Goal: Task Accomplishment & Management: Complete application form

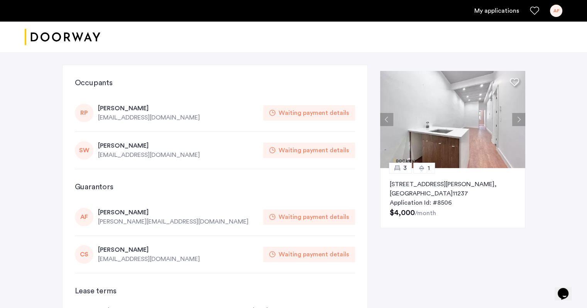
click at [320, 111] on div "Waiting payment details" at bounding box center [314, 112] width 70 height 9
click at [126, 108] on div "[PERSON_NAME]" at bounding box center [178, 108] width 161 height 9
click at [131, 219] on div "[PERSON_NAME][EMAIL_ADDRESS][DOMAIN_NAME]" at bounding box center [178, 221] width 161 height 9
click at [122, 211] on div "[PERSON_NAME]" at bounding box center [178, 212] width 161 height 9
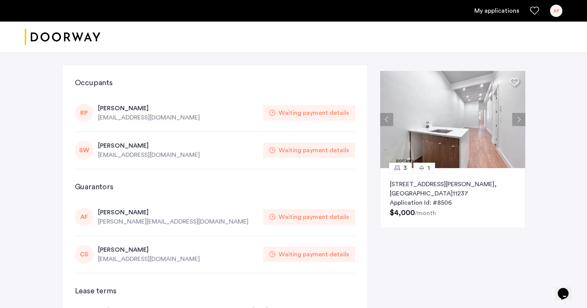
click at [484, 10] on link "My applications" at bounding box center [497, 10] width 45 height 9
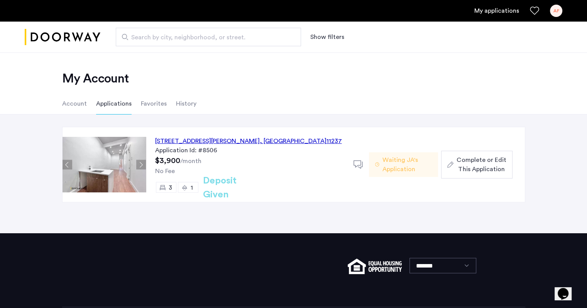
click at [476, 169] on span "Complete or Edit This Application" at bounding box center [481, 165] width 49 height 19
click at [481, 168] on span "Complete or Edit This Application" at bounding box center [481, 165] width 49 height 19
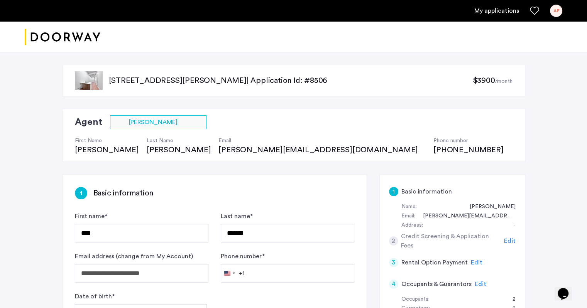
scroll to position [167, 0]
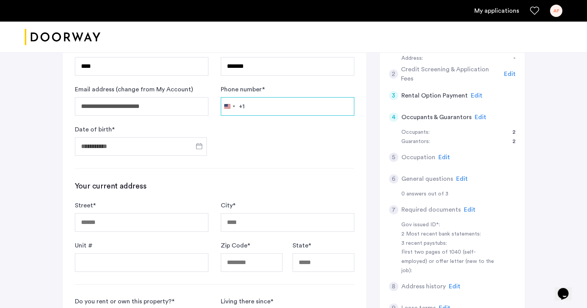
click at [257, 99] on input "Phone number *" at bounding box center [288, 106] width 134 height 19
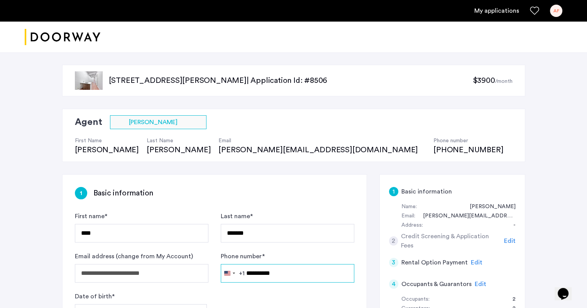
type input "**********"
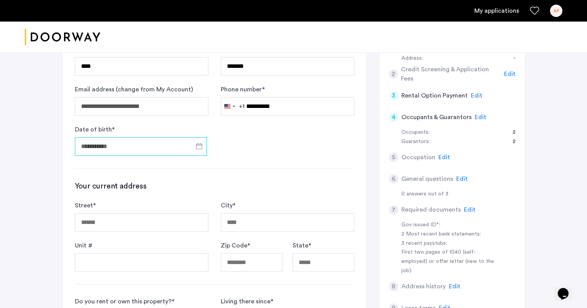
click at [149, 145] on input "Date of birth *" at bounding box center [141, 146] width 132 height 19
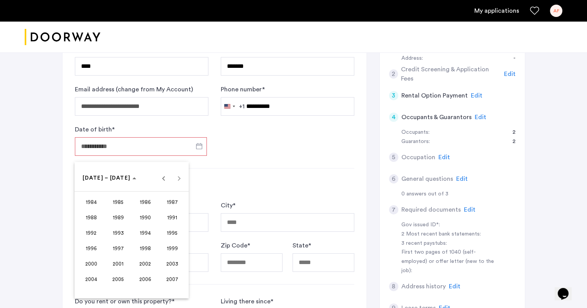
click at [175, 248] on span "1999" at bounding box center [172, 249] width 24 height 14
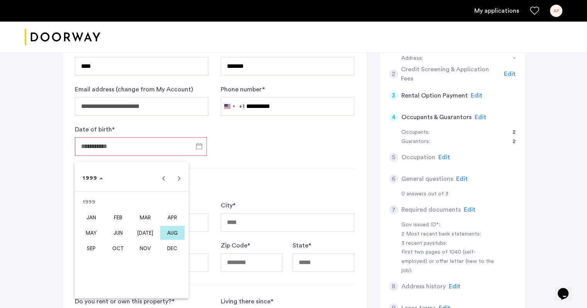
click at [88, 248] on span "SEP" at bounding box center [91, 249] width 24 height 14
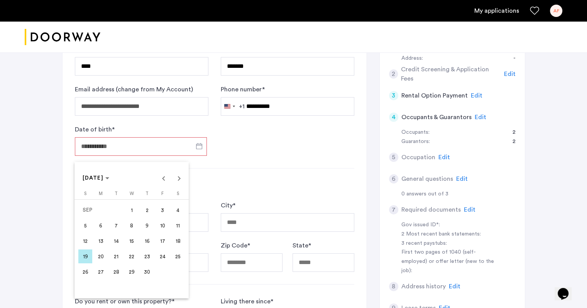
click at [144, 224] on span "9" at bounding box center [147, 226] width 14 height 14
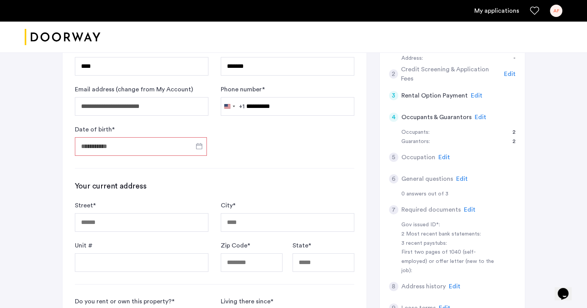
type input "**********"
click at [137, 214] on input "Street *" at bounding box center [142, 223] width 134 height 19
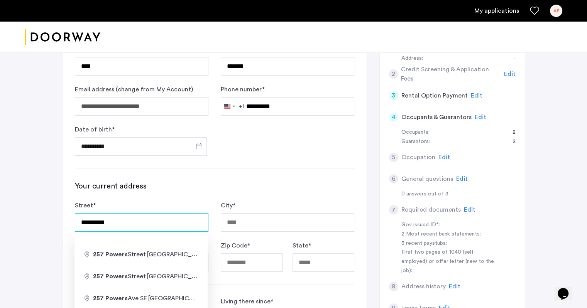
type input "**********"
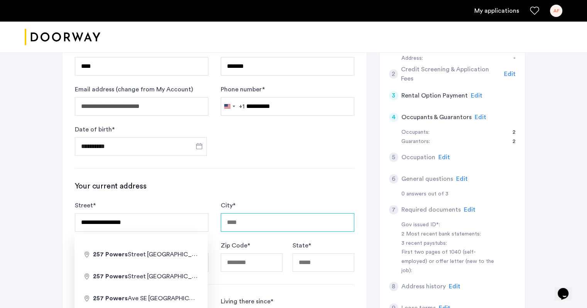
type input "********"
type input "*****"
type input "********"
click at [174, 191] on div "**********" at bounding box center [215, 226] width 280 height 91
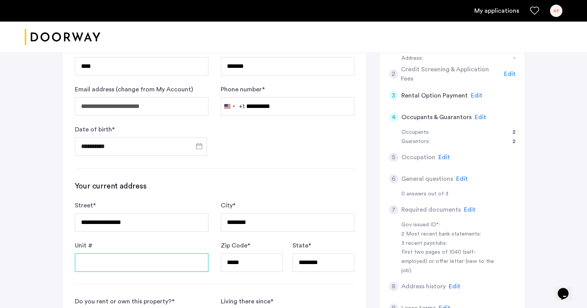
click at [157, 265] on input "Unit #" at bounding box center [142, 263] width 134 height 19
type input "**"
click at [251, 201] on div "City * ********" at bounding box center [288, 216] width 134 height 31
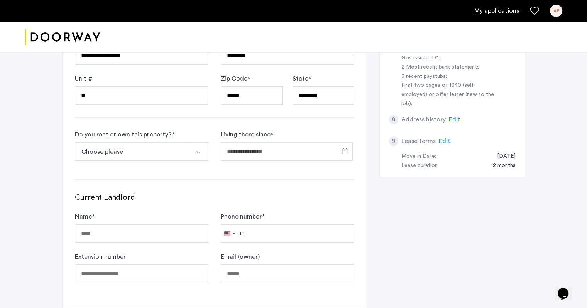
click at [153, 145] on button "Choose please" at bounding box center [132, 151] width 115 height 19
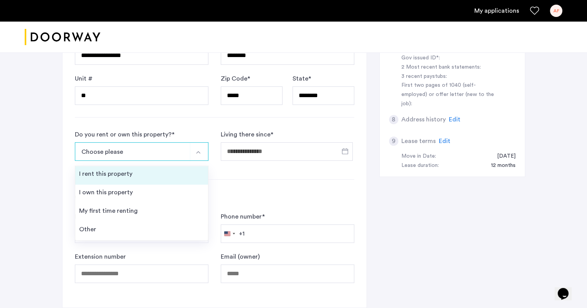
click at [140, 170] on li "I rent this property" at bounding box center [141, 175] width 133 height 19
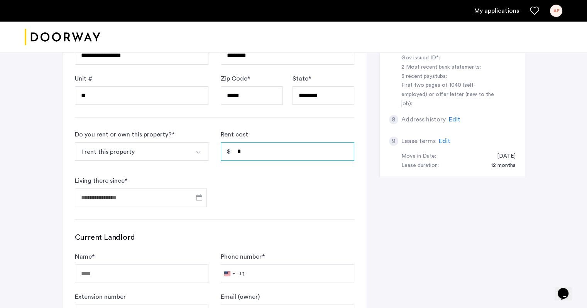
click at [252, 150] on input "*" at bounding box center [288, 151] width 134 height 19
type input "*****"
click at [139, 189] on input "Living there since *" at bounding box center [141, 198] width 132 height 19
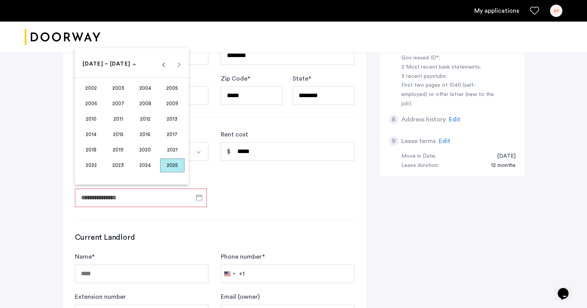
click at [146, 165] on span "2024" at bounding box center [145, 166] width 24 height 14
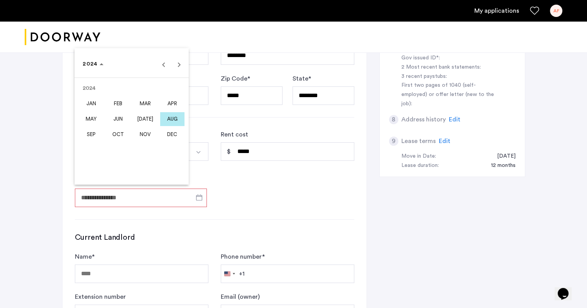
click at [126, 137] on span "OCT" at bounding box center [118, 135] width 24 height 14
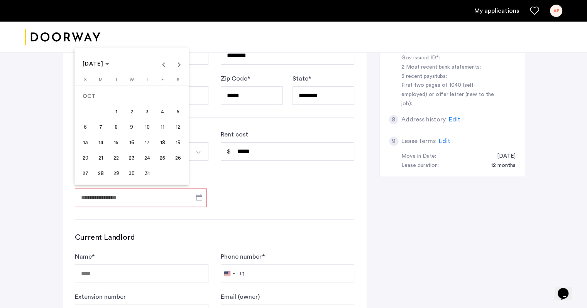
click at [118, 110] on span "1" at bounding box center [116, 112] width 14 height 14
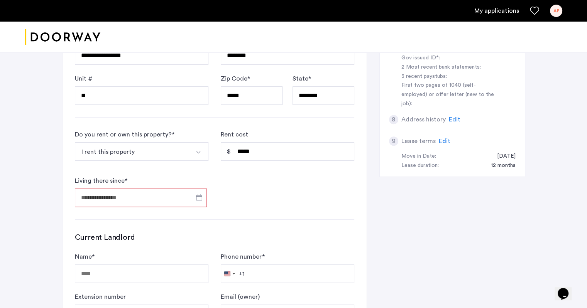
type input "**********"
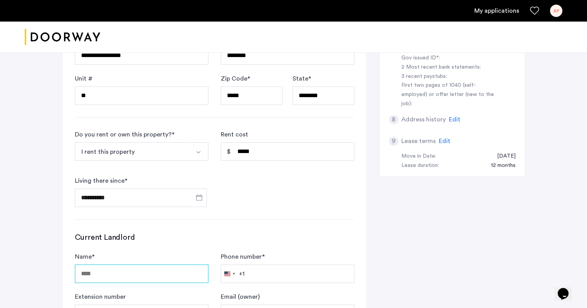
click at [153, 265] on input "Name *" at bounding box center [142, 274] width 134 height 19
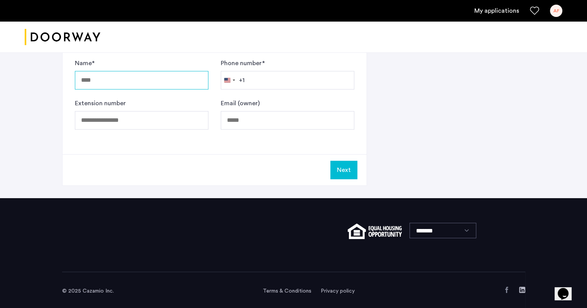
scroll to position [361, 0]
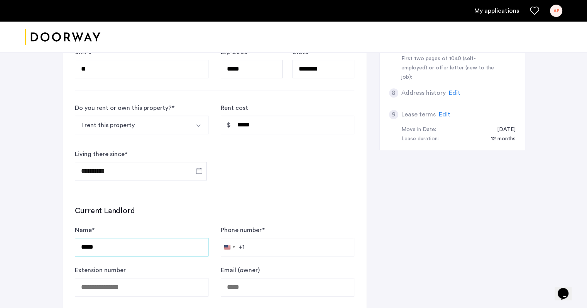
type input "****"
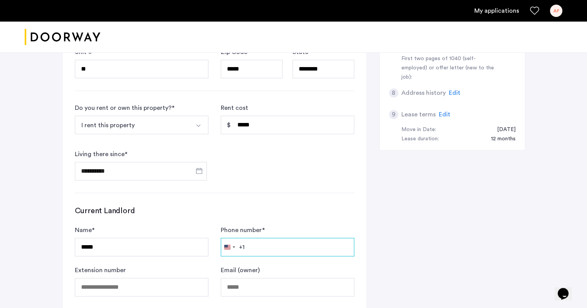
click at [272, 250] on input "Phone number *" at bounding box center [288, 247] width 134 height 19
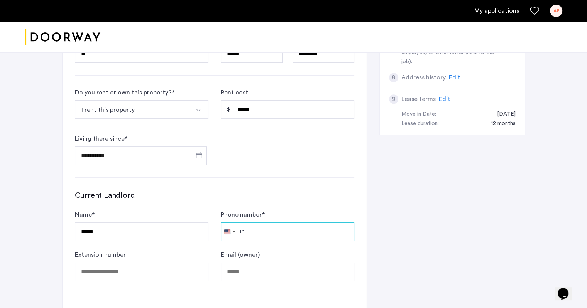
click at [273, 227] on input "Phone number *" at bounding box center [288, 232] width 134 height 19
type input "**********"
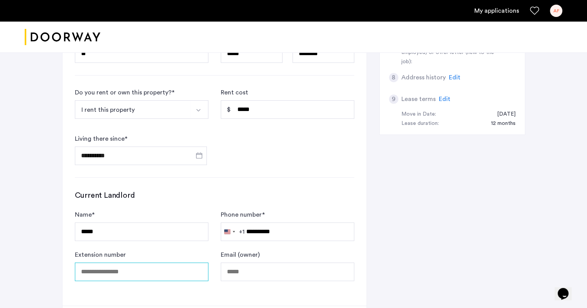
click at [173, 267] on input "Extension number" at bounding box center [142, 272] width 134 height 19
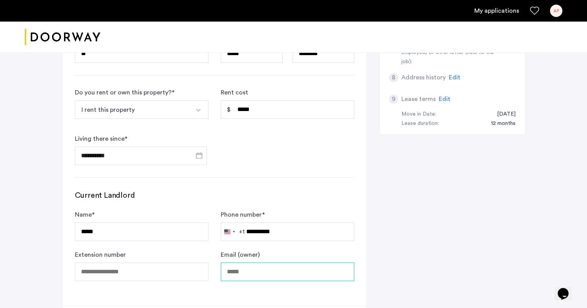
click at [241, 268] on input "Email (owner)" at bounding box center [288, 272] width 134 height 19
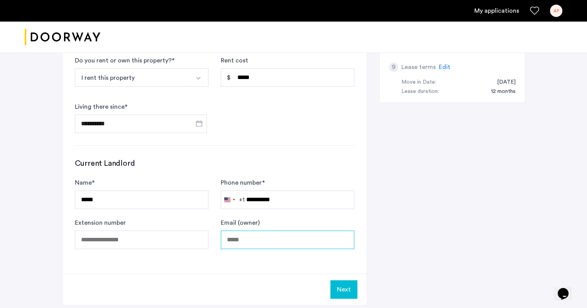
scroll to position [417, 0]
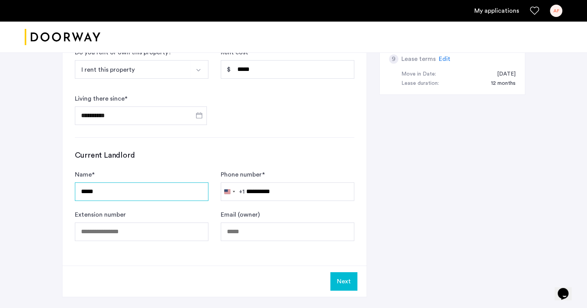
click at [158, 193] on input "****" at bounding box center [142, 192] width 134 height 19
type input "**********"
click at [212, 253] on div "**********" at bounding box center [215, 12] width 304 height 508
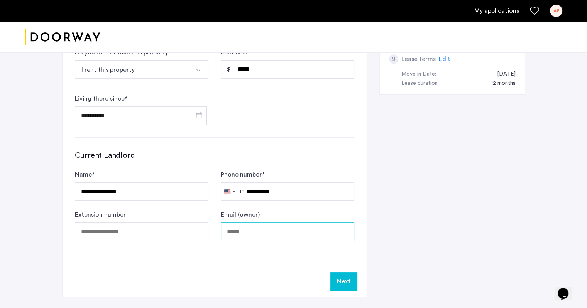
click at [244, 225] on input "Email (owner)" at bounding box center [288, 232] width 134 height 19
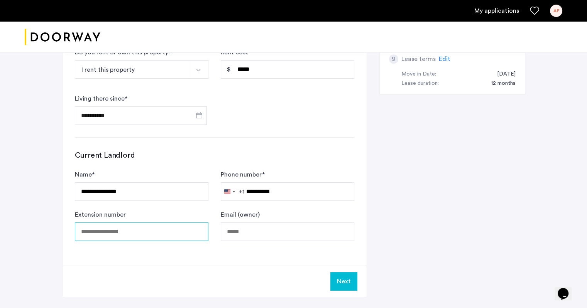
click at [151, 235] on input "Extension number" at bounding box center [142, 232] width 134 height 19
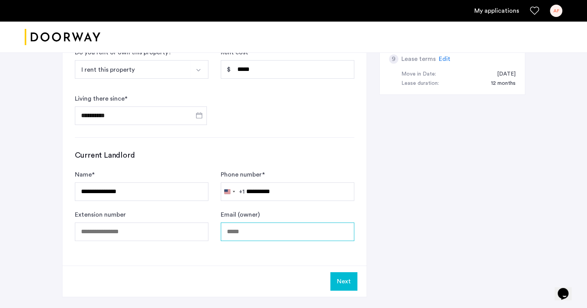
click at [248, 230] on input "Email (owner)" at bounding box center [288, 232] width 134 height 19
paste input "**********"
type input "**********"
click at [351, 279] on button "Next" at bounding box center [343, 282] width 27 height 19
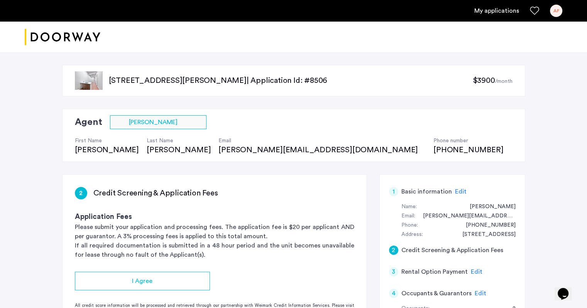
scroll to position [167, 0]
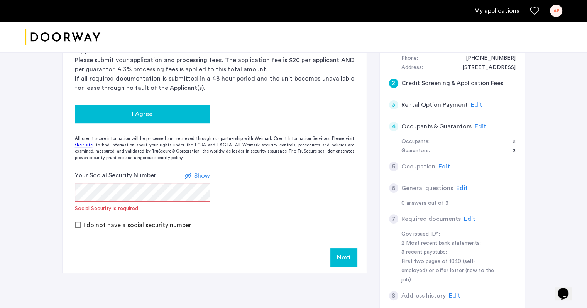
click at [156, 112] on div "I Agree" at bounding box center [142, 114] width 123 height 9
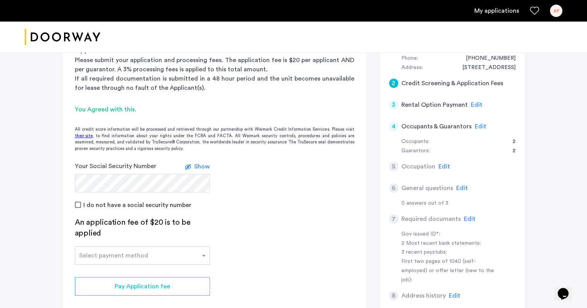
click at [275, 238] on app-credit-screening "2 Credit Screening & Application Fees Application Fees Please submit your appli…" at bounding box center [215, 174] width 304 height 332
click at [177, 252] on input "text" at bounding box center [134, 254] width 111 height 5
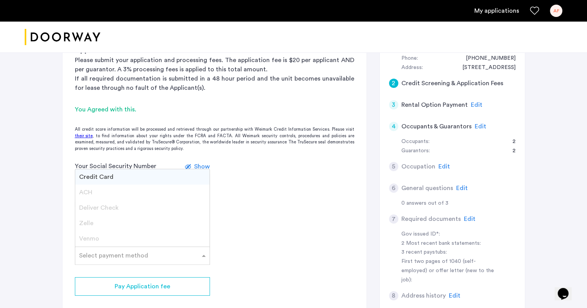
click at [107, 176] on span "Credit Card" at bounding box center [96, 177] width 34 height 6
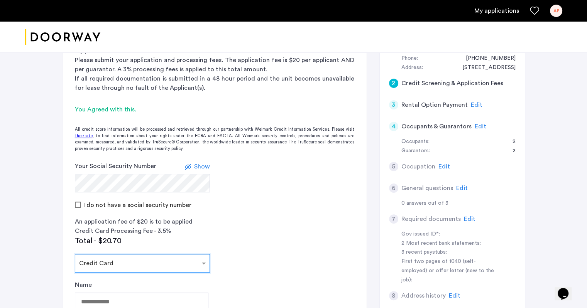
scroll to position [334, 0]
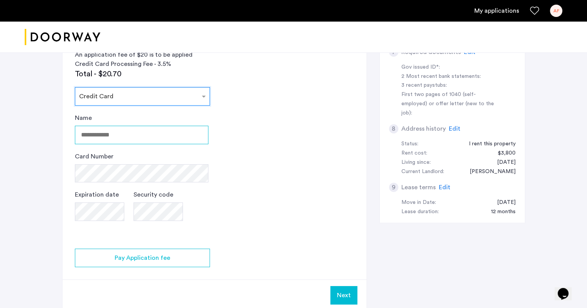
click at [115, 134] on input "Name" at bounding box center [142, 135] width 134 height 19
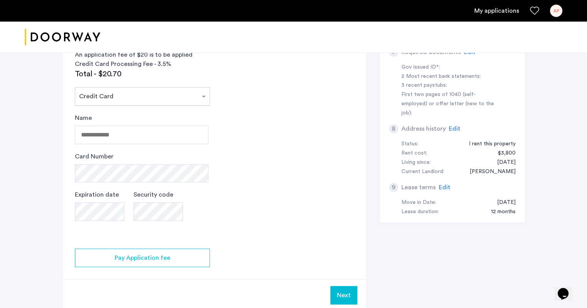
click at [107, 92] on input "text" at bounding box center [134, 94] width 111 height 5
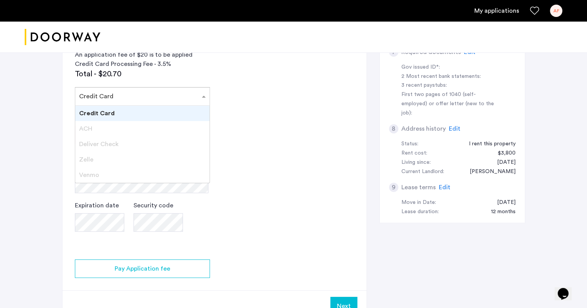
type input "**********"
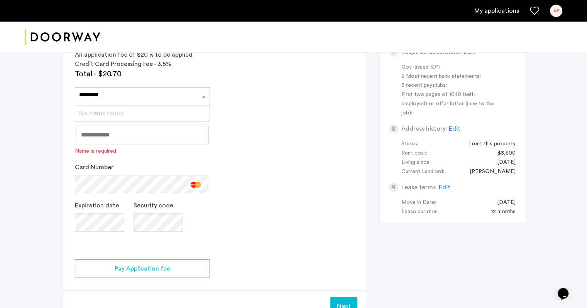
click at [110, 104] on div "**********" at bounding box center [142, 96] width 135 height 19
click at [110, 115] on div "No items found" at bounding box center [142, 113] width 134 height 15
click at [117, 144] on div "Name is required" at bounding box center [142, 149] width 134 height 11
type input "**********"
click at [117, 132] on input "Name" at bounding box center [142, 135] width 134 height 19
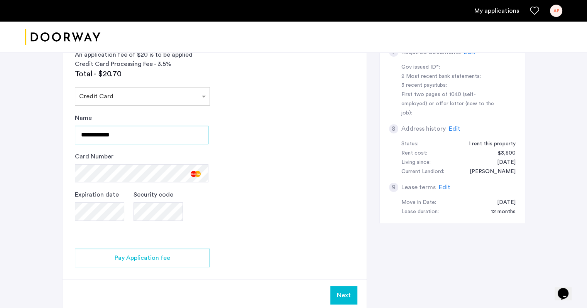
type input "**********"
click at [241, 158] on app-credit-screening "2 Credit Screening & Application Fees Application Fees Please submit your appli…" at bounding box center [215, 76] width 304 height 471
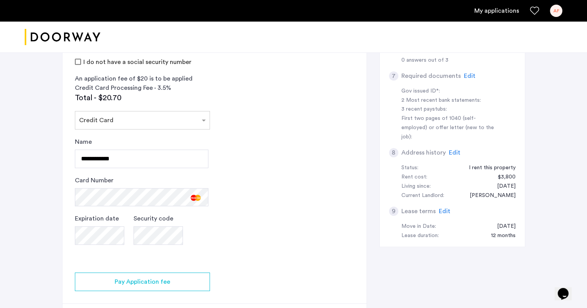
scroll to position [330, 0]
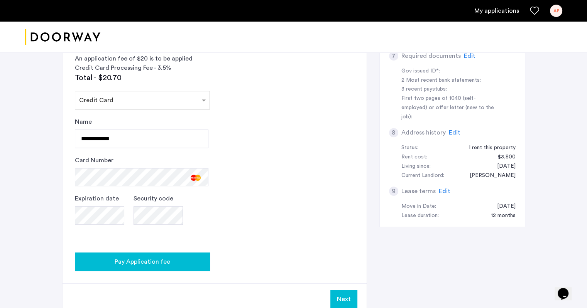
click at [160, 260] on span "Pay Application fee" at bounding box center [143, 262] width 56 height 9
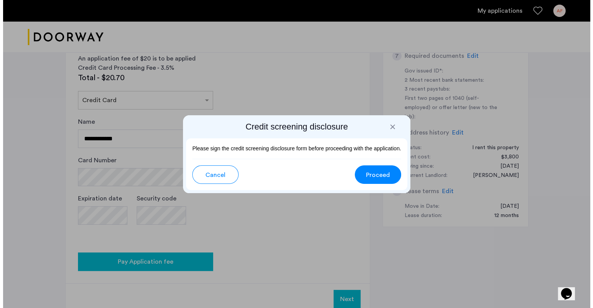
scroll to position [0, 0]
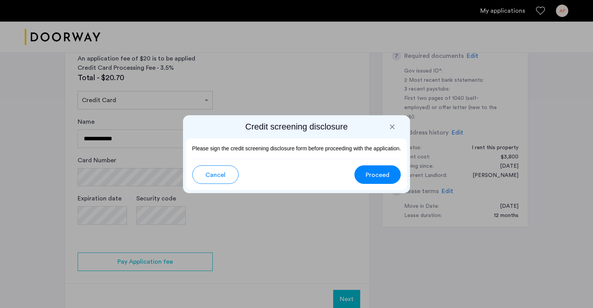
click at [377, 177] on span "Proceed" at bounding box center [378, 175] width 24 height 9
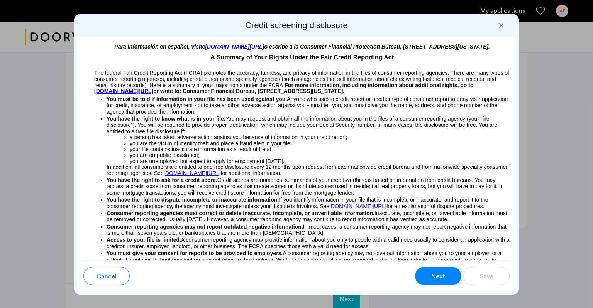
click at [441, 278] on span "Next" at bounding box center [438, 276] width 14 height 9
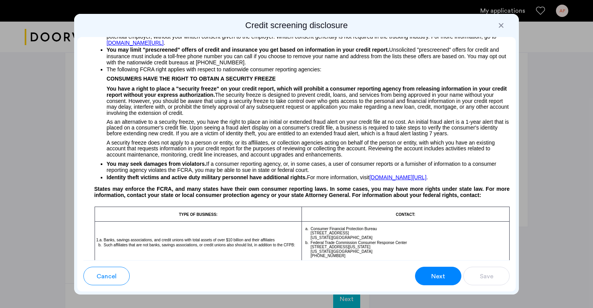
click at [436, 268] on button "Next" at bounding box center [438, 276] width 46 height 19
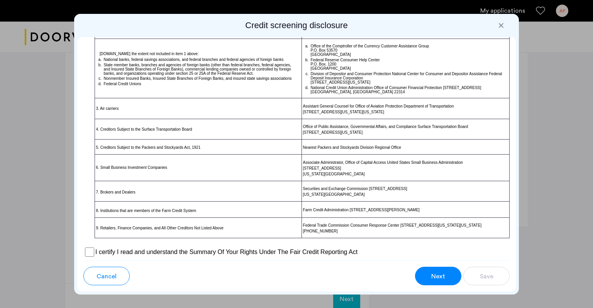
click at [436, 269] on button "Next" at bounding box center [438, 276] width 46 height 19
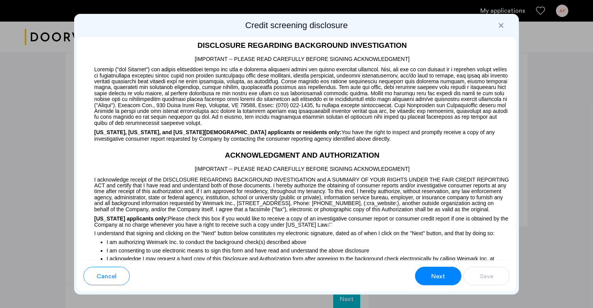
click at [436, 269] on button "Next" at bounding box center [438, 276] width 46 height 19
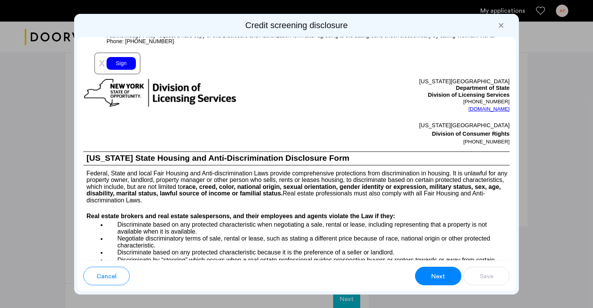
click at [436, 269] on button "Next" at bounding box center [438, 276] width 46 height 19
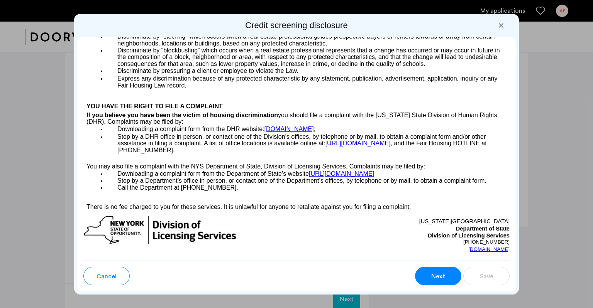
click at [436, 269] on button "Next" at bounding box center [438, 276] width 46 height 19
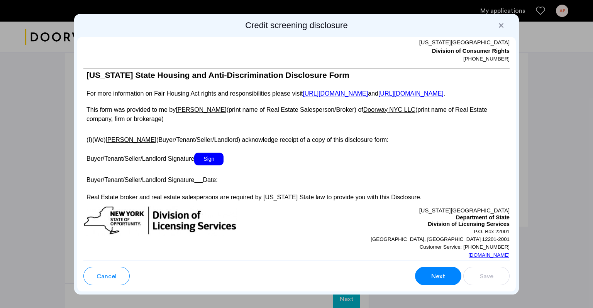
click at [436, 269] on button "Next" at bounding box center [438, 276] width 46 height 19
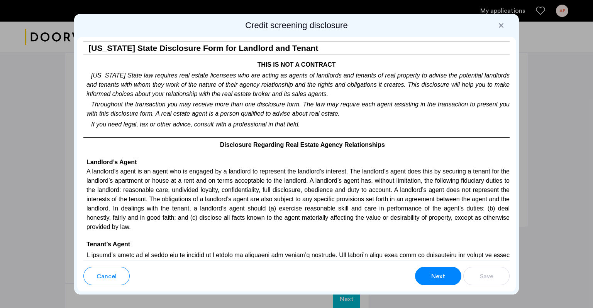
click at [436, 269] on button "Next" at bounding box center [438, 276] width 46 height 19
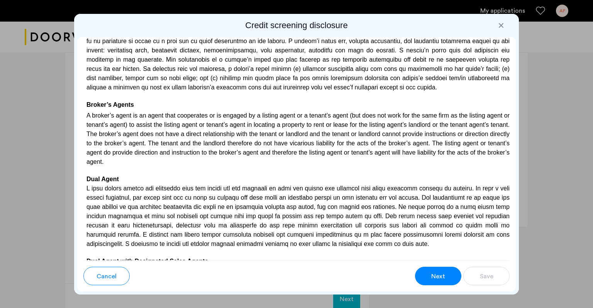
click at [436, 269] on button "Next" at bounding box center [438, 276] width 46 height 19
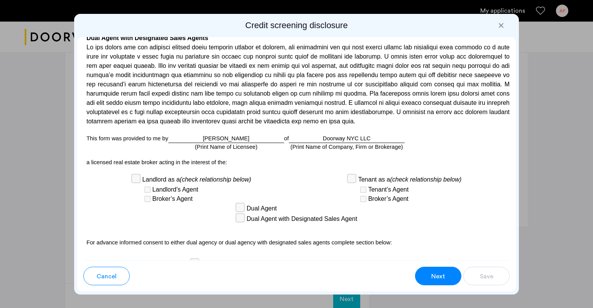
click at [436, 269] on button "Next" at bounding box center [438, 276] width 46 height 19
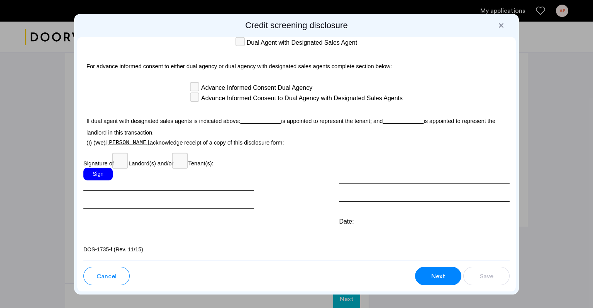
click at [436, 269] on button "Next" at bounding box center [438, 276] width 46 height 19
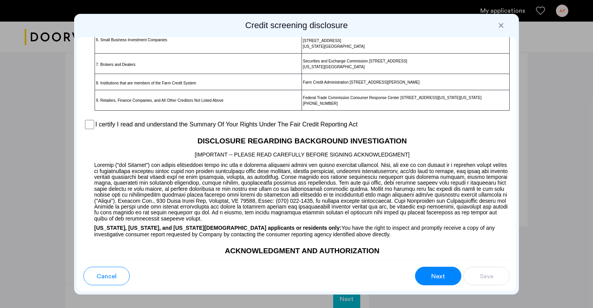
scroll to position [564, 0]
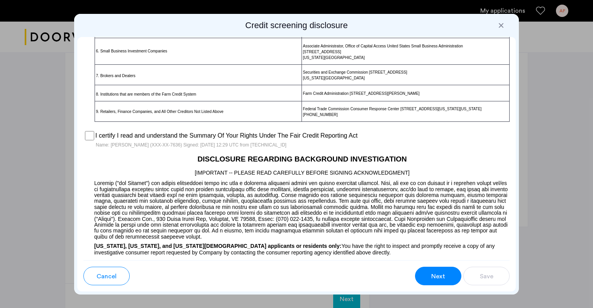
click at [432, 276] on span "Next" at bounding box center [438, 276] width 14 height 9
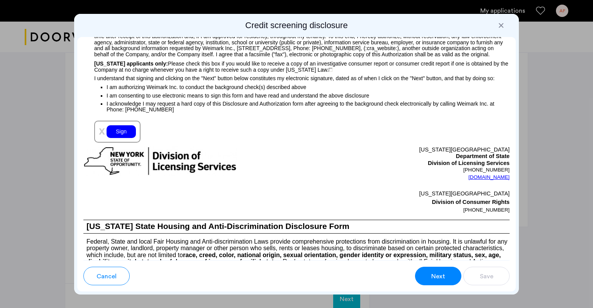
scroll to position [834, 0]
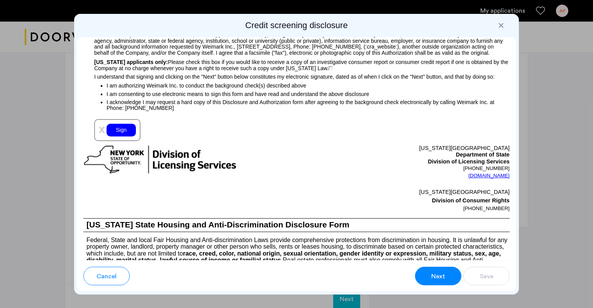
click at [115, 137] on div "Sign" at bounding box center [121, 130] width 29 height 13
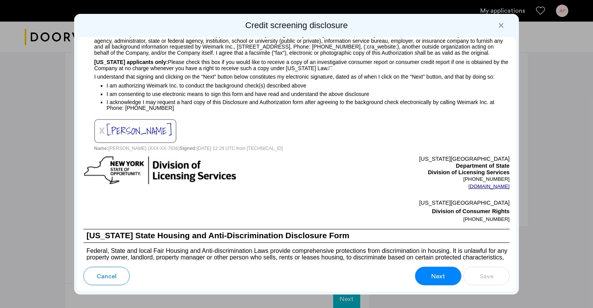
click at [440, 273] on span "Next" at bounding box center [438, 276] width 14 height 9
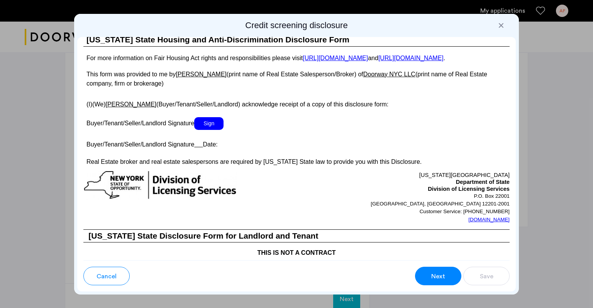
scroll to position [1396, 0]
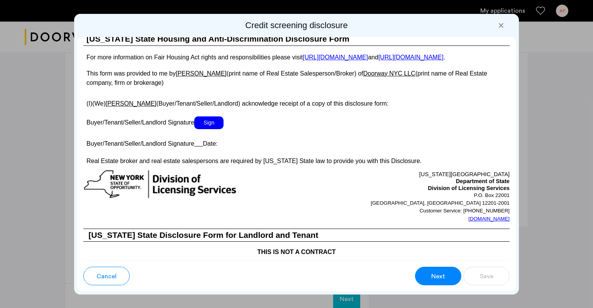
click at [202, 129] on span "Sign" at bounding box center [208, 123] width 29 height 13
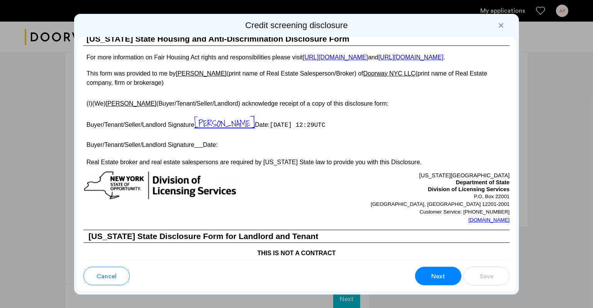
click at [438, 275] on span "Next" at bounding box center [438, 276] width 14 height 9
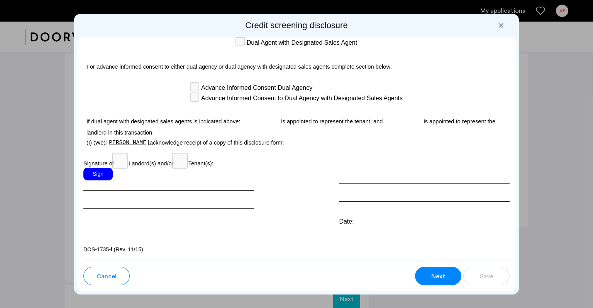
scroll to position [2229, 0]
click at [108, 172] on div "Sign" at bounding box center [97, 174] width 29 height 13
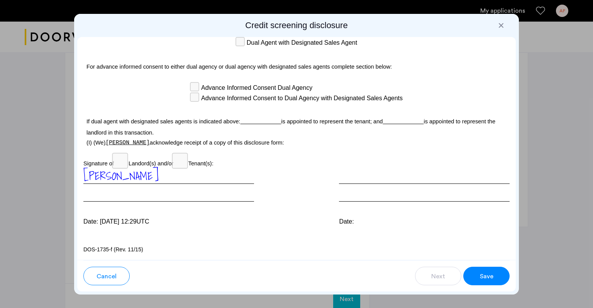
click at [478, 273] on button "Save" at bounding box center [486, 276] width 46 height 19
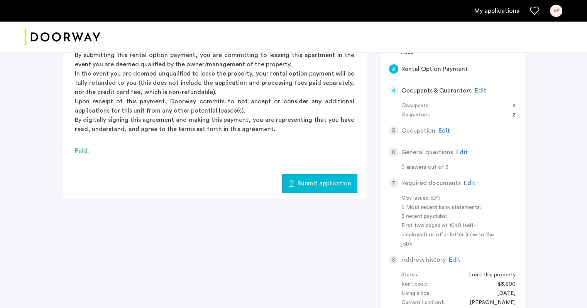
scroll to position [36, 0]
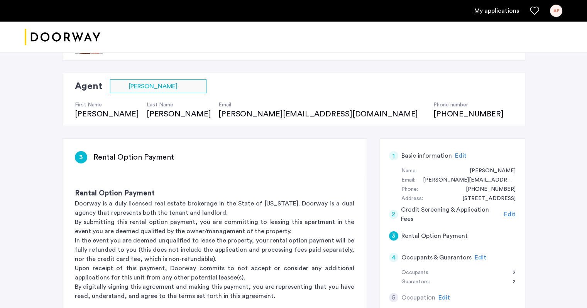
click at [478, 257] on span "Edit" at bounding box center [481, 258] width 12 height 6
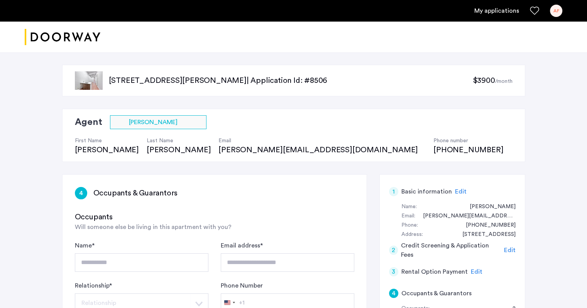
scroll to position [167, 0]
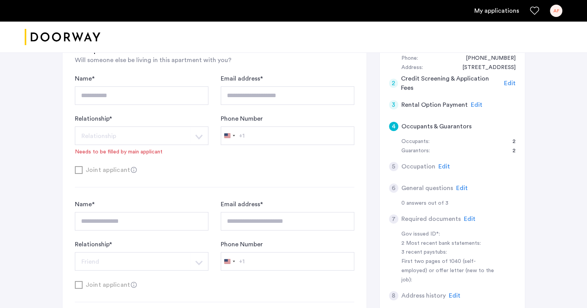
click at [442, 168] on span "Edit" at bounding box center [445, 167] width 12 height 6
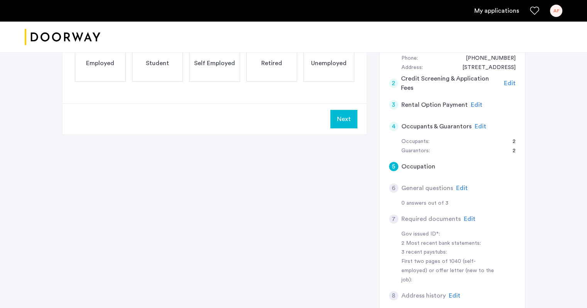
scroll to position [0, 0]
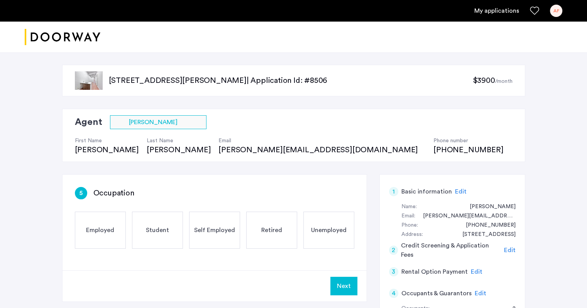
click at [112, 225] on div "Employed" at bounding box center [100, 230] width 51 height 37
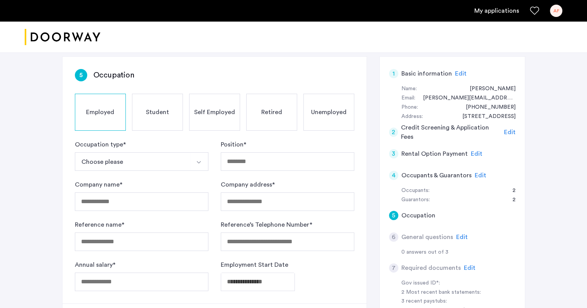
scroll to position [123, 0]
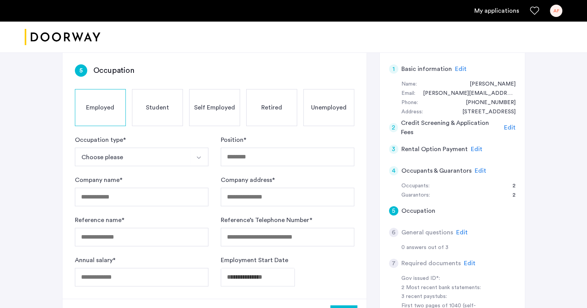
click at [154, 159] on button "Choose please" at bounding box center [132, 157] width 115 height 19
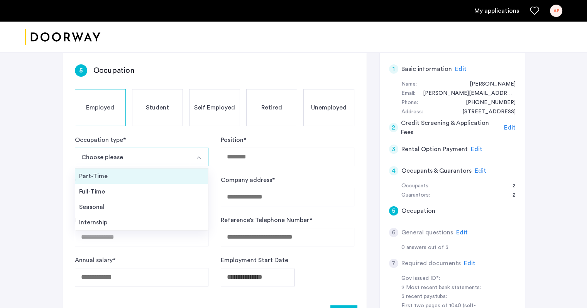
click at [108, 175] on div "Part-Time" at bounding box center [141, 176] width 125 height 9
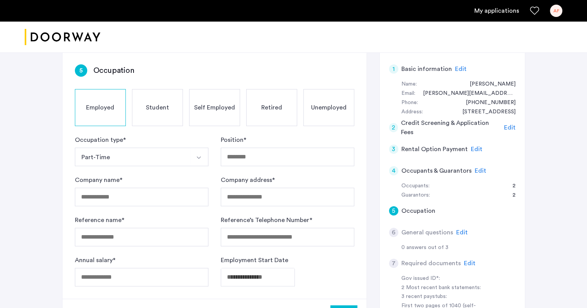
click at [109, 158] on button "Part-Time" at bounding box center [132, 157] width 115 height 19
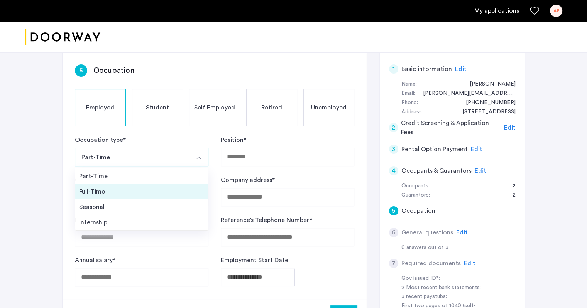
click at [98, 189] on div "Full-Time" at bounding box center [141, 191] width 125 height 9
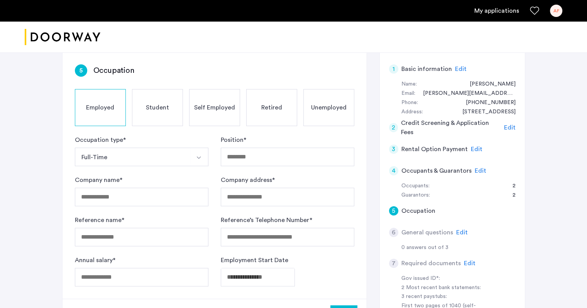
click at [255, 168] on form "Occupation type * Full-Time Part-Time Full-Time Seasonal Internship Position * …" at bounding box center [215, 211] width 280 height 151
click at [252, 156] on input "Position *" at bounding box center [288, 157] width 134 height 19
type input "********"
click at [142, 190] on input "Company name *" at bounding box center [142, 197] width 134 height 19
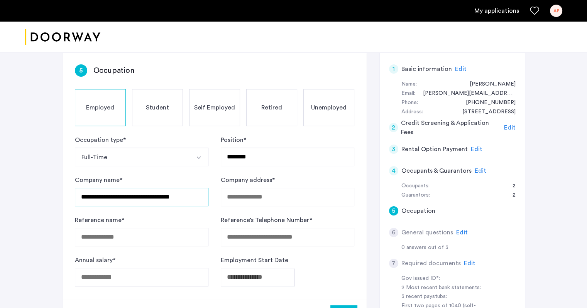
type input "**********"
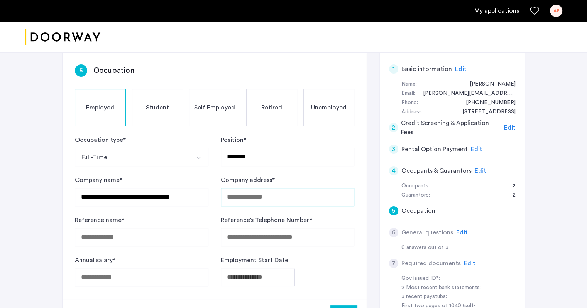
click at [257, 189] on input "Company address *" at bounding box center [288, 197] width 134 height 19
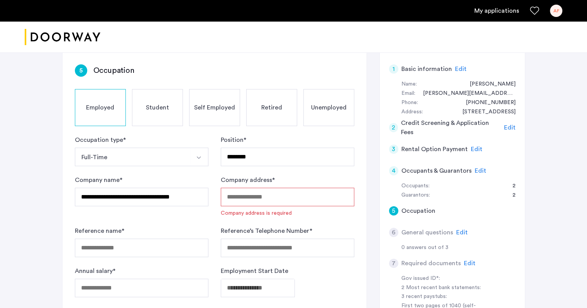
click at [251, 199] on input "Company address *" at bounding box center [288, 197] width 134 height 19
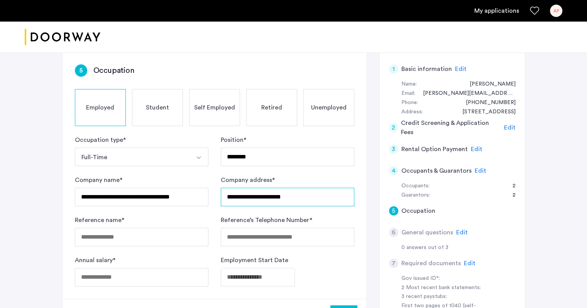
type input "**********"
click at [159, 232] on input "Reference name *" at bounding box center [142, 237] width 134 height 19
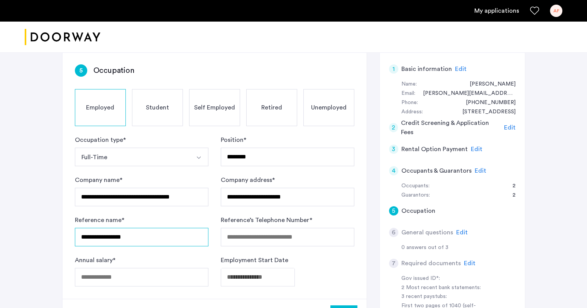
type input "**********"
click at [258, 241] on input "Reference’s Telephone Number *" at bounding box center [288, 237] width 134 height 19
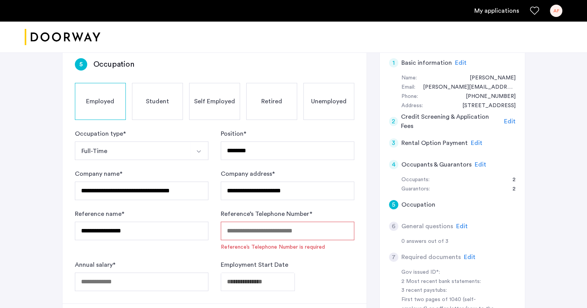
click at [254, 233] on input "Reference’s Telephone Number *" at bounding box center [288, 231] width 134 height 19
type input "*"
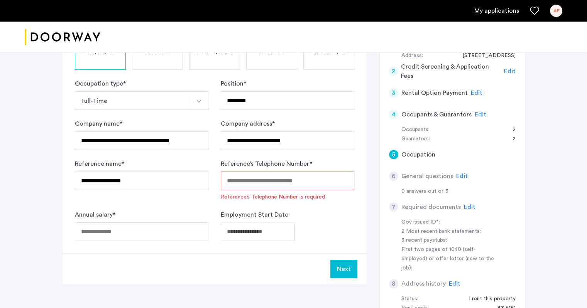
scroll to position [180, 0]
drag, startPoint x: 153, startPoint y: 180, endPoint x: 74, endPoint y: 178, distance: 79.2
click at [74, 178] on div "**********" at bounding box center [215, 124] width 304 height 258
type input "**********"
click at [229, 180] on input "Reference’s Telephone Number *" at bounding box center [288, 180] width 134 height 19
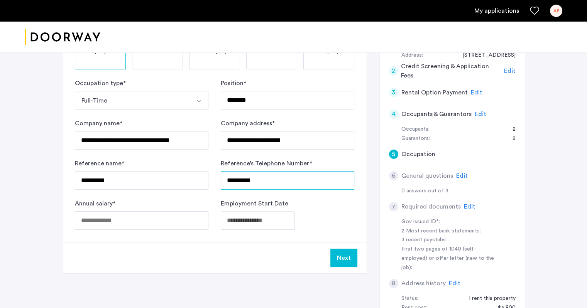
type input "**********"
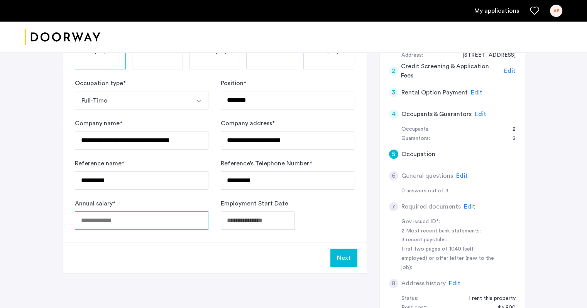
click at [134, 219] on input "Annual salary *" at bounding box center [142, 221] width 134 height 19
type input "*"
type input "*****"
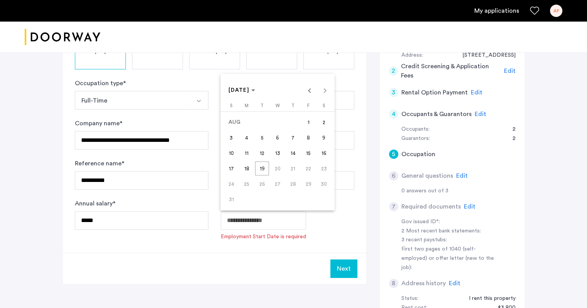
click at [256, 93] on span "[DATE]" at bounding box center [242, 90] width 27 height 7
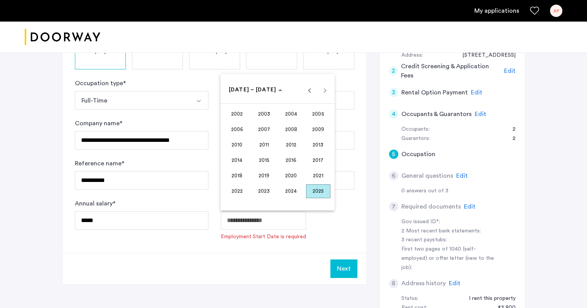
click at [271, 192] on span "2023" at bounding box center [264, 192] width 24 height 14
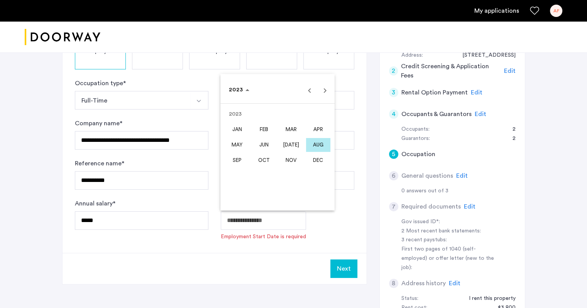
click at [301, 144] on span "[DATE]" at bounding box center [291, 145] width 24 height 14
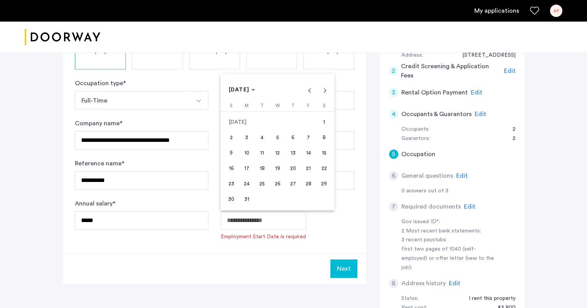
click at [276, 136] on span "5" at bounding box center [278, 138] width 14 height 14
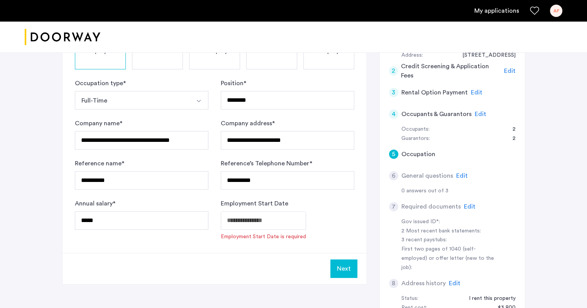
type input "**********"
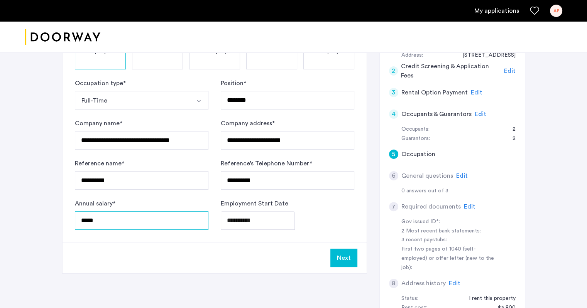
click at [86, 219] on input "*****" at bounding box center [142, 221] width 134 height 19
type input "*****"
click at [352, 258] on button "Next" at bounding box center [343, 258] width 27 height 19
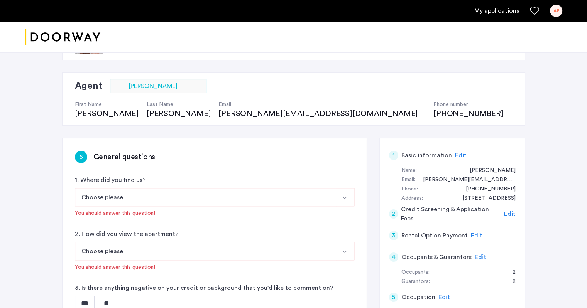
scroll to position [37, 0]
click at [301, 196] on button "Choose please" at bounding box center [205, 197] width 261 height 19
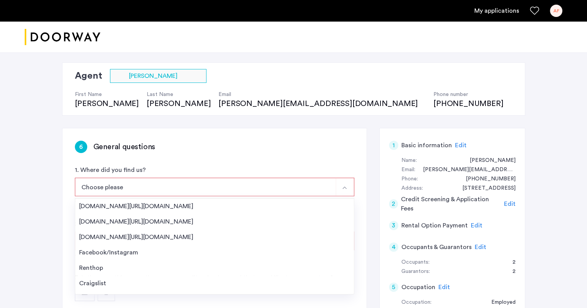
scroll to position [167, 0]
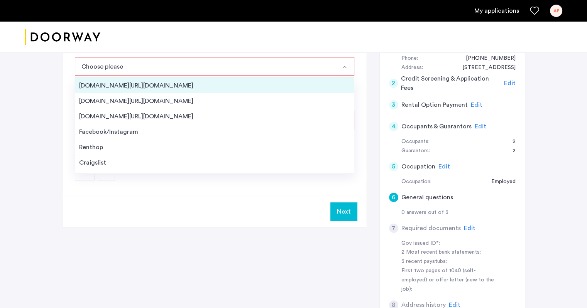
click at [202, 89] on div "[DOMAIN_NAME][URL][DOMAIN_NAME]" at bounding box center [214, 85] width 271 height 9
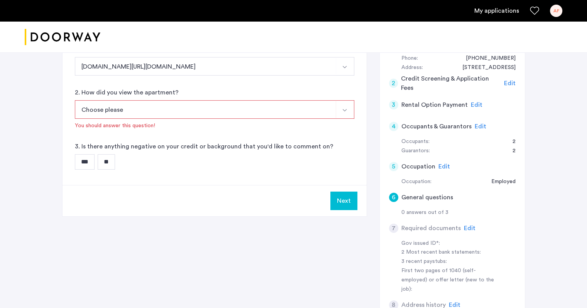
click at [195, 107] on button "Choose please" at bounding box center [205, 109] width 261 height 19
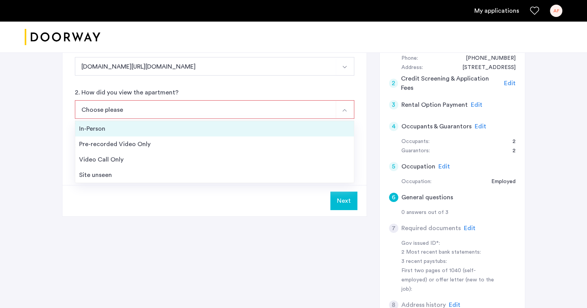
click at [179, 127] on div "In-Person" at bounding box center [214, 128] width 271 height 9
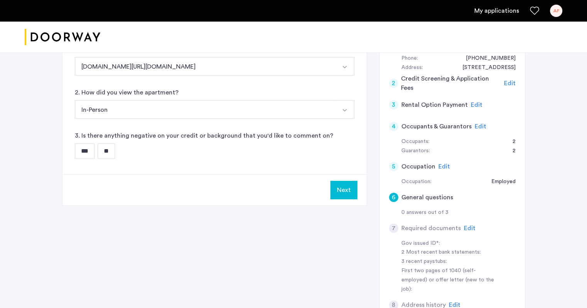
click at [108, 153] on input "**" at bounding box center [106, 151] width 17 height 15
click at [347, 190] on button "Next" at bounding box center [343, 190] width 27 height 19
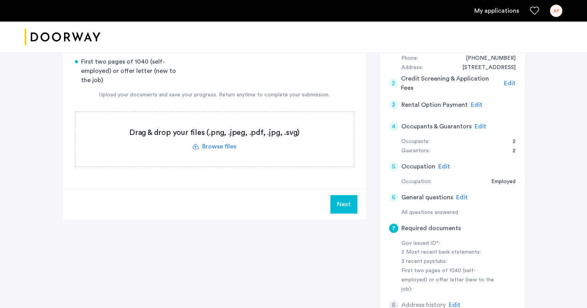
scroll to position [0, 0]
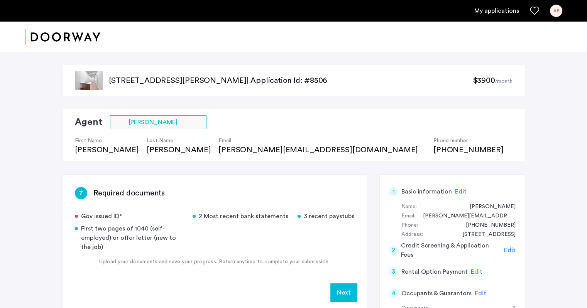
click at [243, 280] on div "Next" at bounding box center [215, 292] width 304 height 31
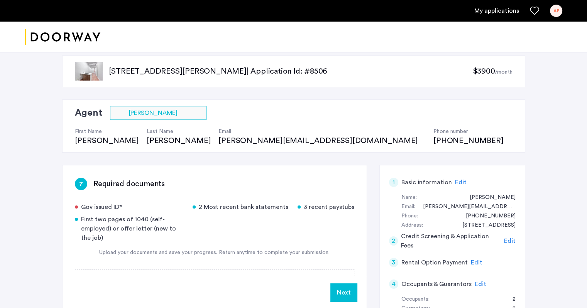
scroll to position [167, 0]
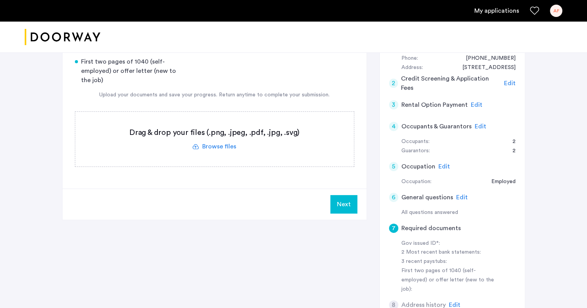
click at [229, 146] on label at bounding box center [214, 139] width 279 height 55
click at [0, 0] on input "file" at bounding box center [0, 0] width 0 height 0
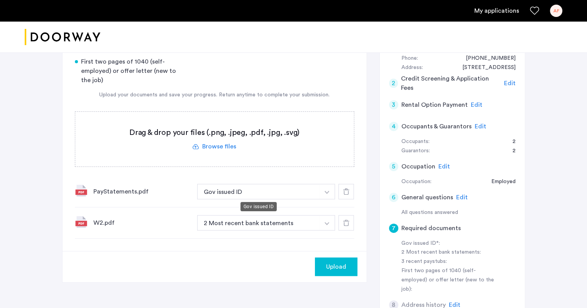
click at [251, 190] on button "Gov issued ID" at bounding box center [258, 191] width 123 height 15
click at [315, 193] on button "Gov issued ID" at bounding box center [258, 191] width 123 height 15
click at [325, 193] on img "button" at bounding box center [327, 192] width 5 height 3
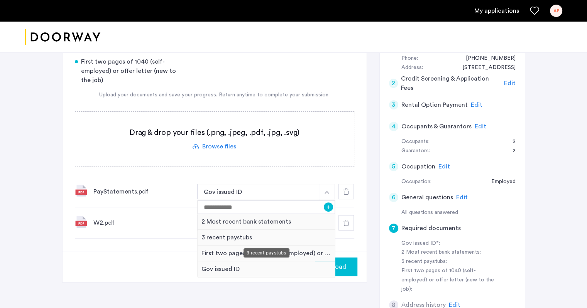
click at [210, 238] on div "3 recent paystubs" at bounding box center [267, 238] width 138 height 16
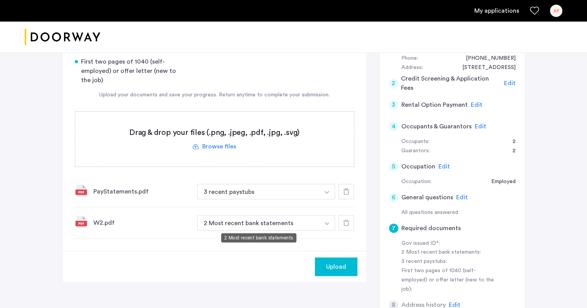
click at [261, 225] on button "2 Most recent bank statements" at bounding box center [258, 222] width 123 height 15
click at [313, 224] on button "2 Most recent bank statements" at bounding box center [258, 222] width 123 height 15
click at [330, 200] on button "button" at bounding box center [327, 191] width 16 height 15
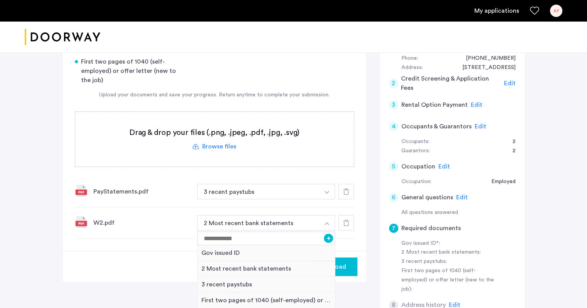
scroll to position [334, 0]
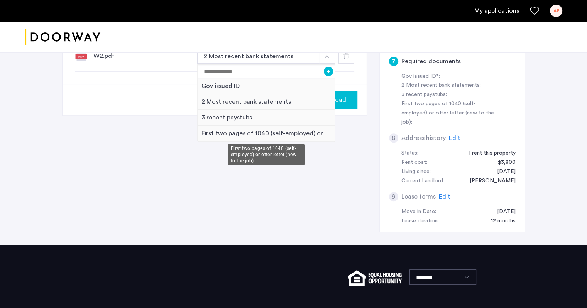
click at [247, 134] on div "First two pages of 1040 (self-employed) or offer letter (new to the job)" at bounding box center [267, 134] width 138 height 16
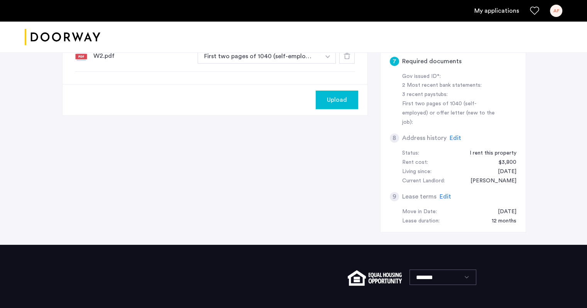
scroll to position [167, 0]
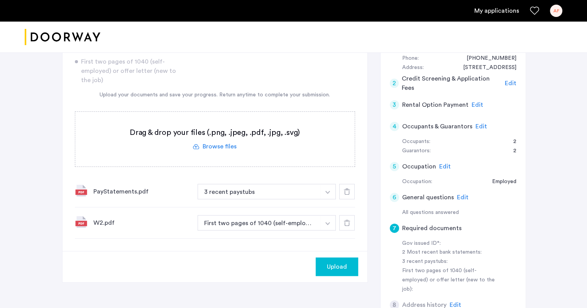
click at [222, 147] on label at bounding box center [215, 139] width 280 height 55
click at [0, 0] on input "file" at bounding box center [0, 0] width 0 height 0
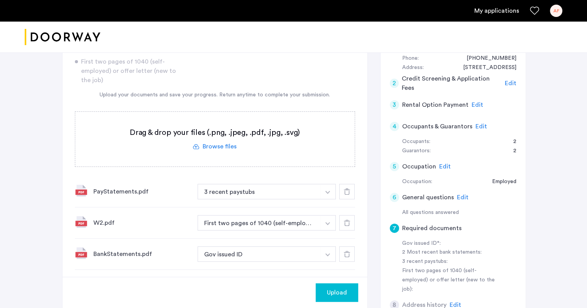
scroll to position [334, 0]
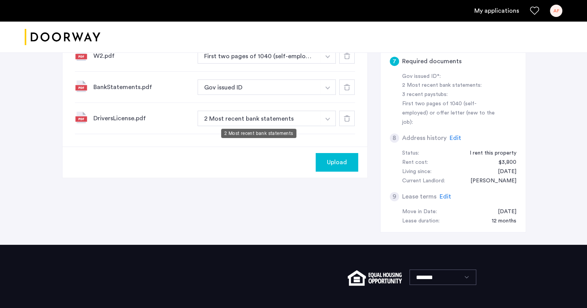
click at [274, 116] on button "2 Most recent bank statements" at bounding box center [259, 118] width 123 height 15
click at [322, 32] on button "button" at bounding box center [328, 24] width 16 height 15
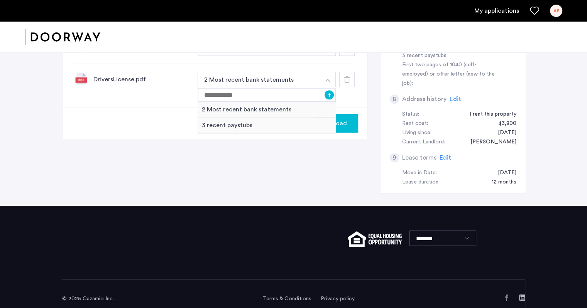
scroll to position [206, 0]
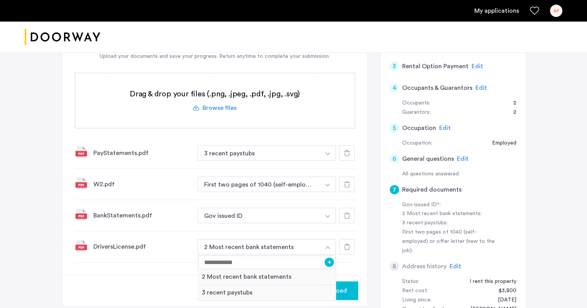
click at [316, 215] on button "Gov issued ID" at bounding box center [259, 215] width 123 height 15
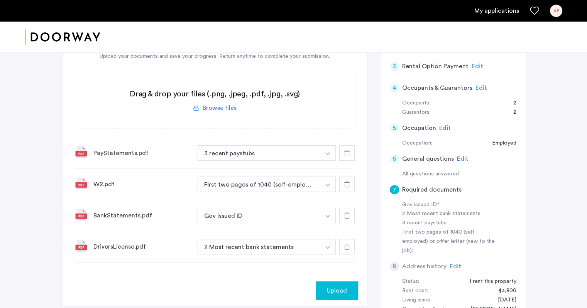
click at [329, 156] on img "button" at bounding box center [327, 154] width 5 height 3
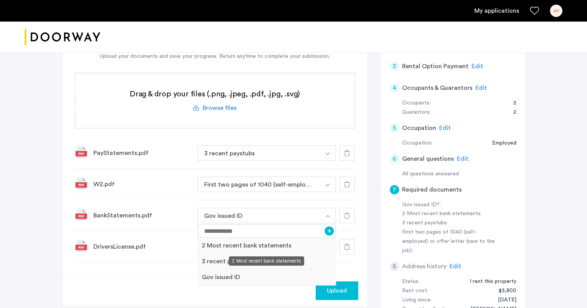
click at [252, 247] on div "2 Most recent bank statements" at bounding box center [267, 246] width 138 height 16
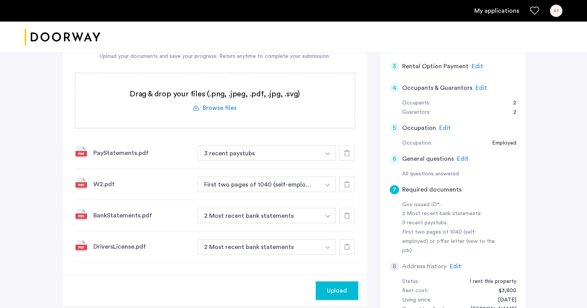
click at [326, 161] on button "button" at bounding box center [328, 153] width 16 height 15
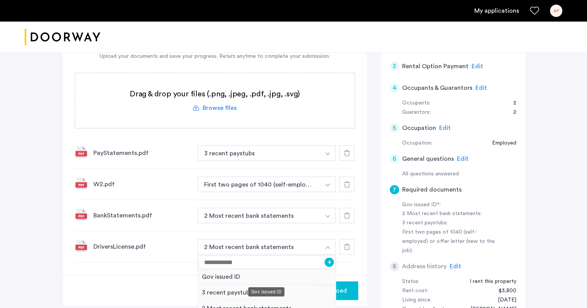
click at [256, 278] on div "Gov issued ID" at bounding box center [267, 277] width 138 height 16
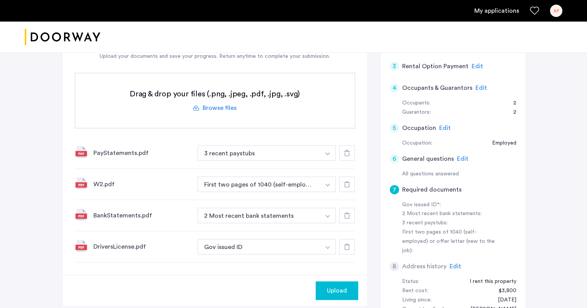
click at [173, 213] on div "BankStatements.pdf" at bounding box center [142, 215] width 98 height 9
click at [170, 188] on div "W2.pdf" at bounding box center [142, 184] width 98 height 9
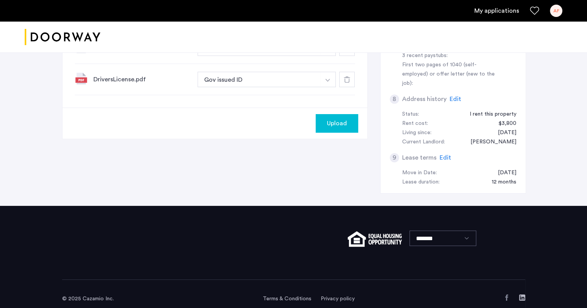
click at [342, 126] on span "Upload" at bounding box center [337, 123] width 20 height 9
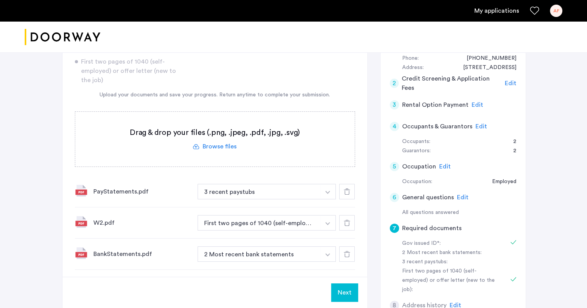
scroll to position [334, 0]
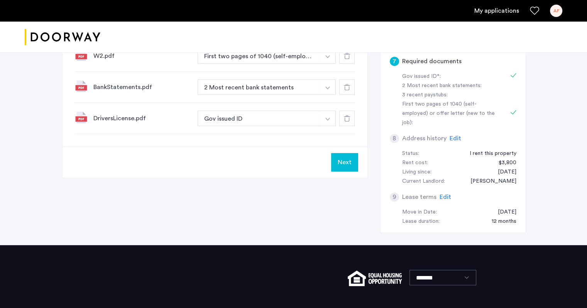
click at [338, 167] on button "Next" at bounding box center [344, 162] width 27 height 19
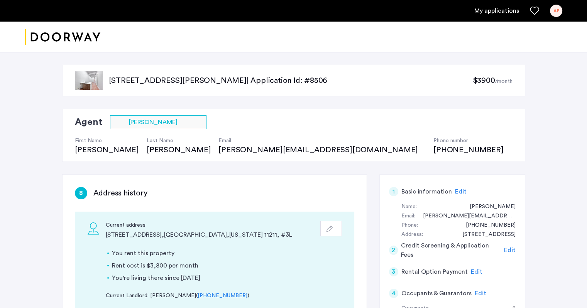
scroll to position [167, 0]
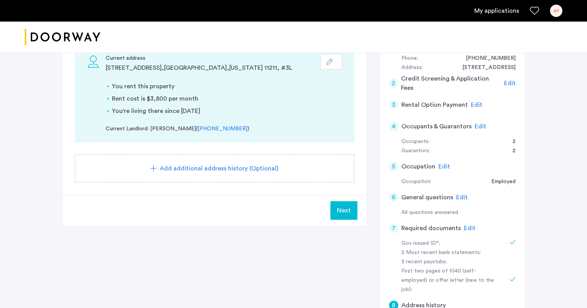
click at [470, 226] on span "Edit" at bounding box center [470, 228] width 12 height 6
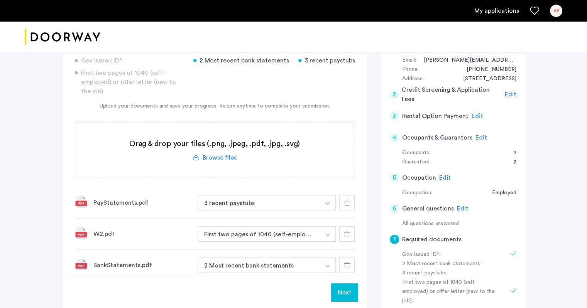
scroll to position [323, 0]
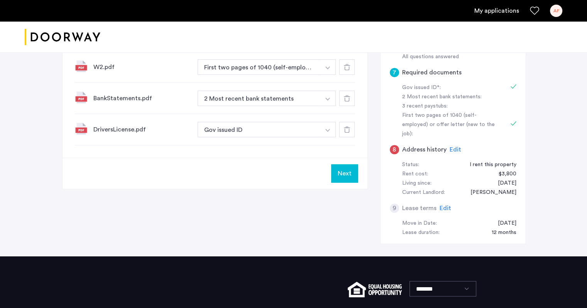
click at [454, 147] on span "Edit" at bounding box center [456, 150] width 12 height 6
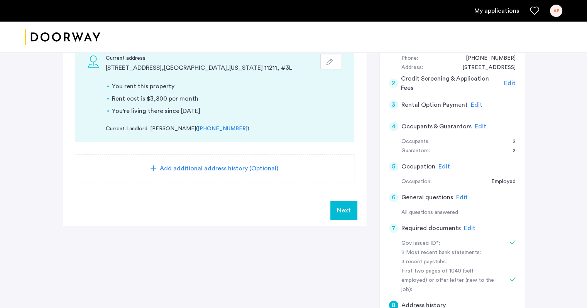
scroll to position [334, 0]
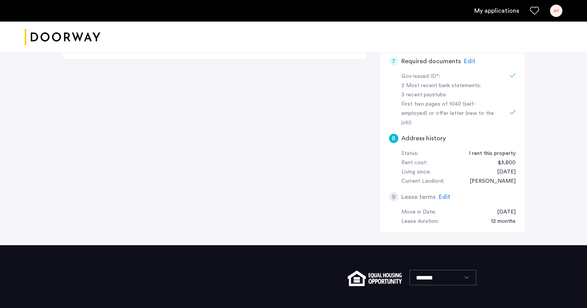
click at [443, 194] on span "Edit" at bounding box center [445, 197] width 12 height 6
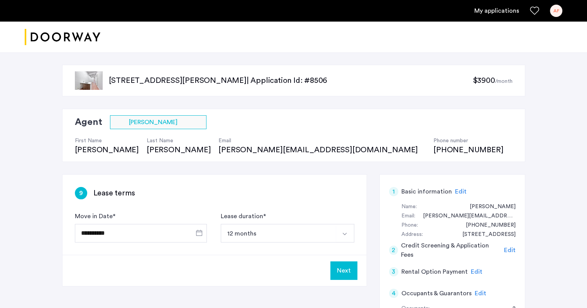
scroll to position [167, 0]
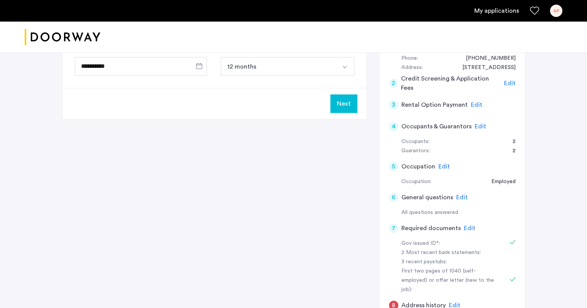
click at [466, 228] on span "Edit" at bounding box center [470, 228] width 12 height 6
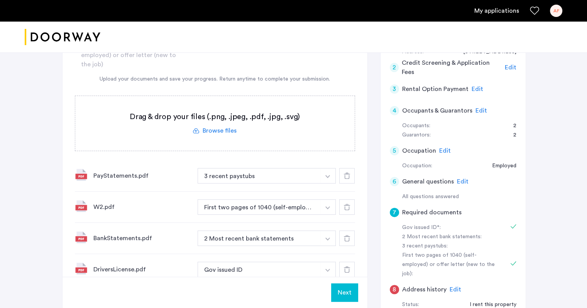
scroll to position [188, 0]
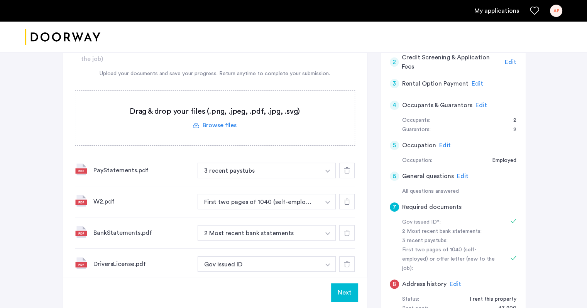
click at [335, 291] on button "Next" at bounding box center [344, 293] width 27 height 19
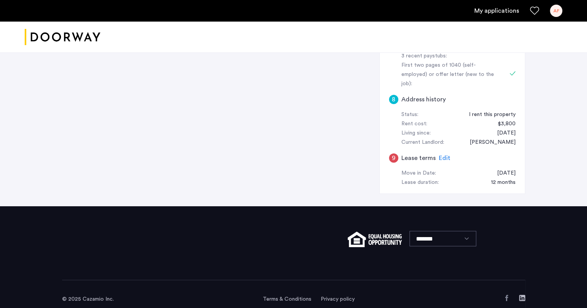
scroll to position [206, 0]
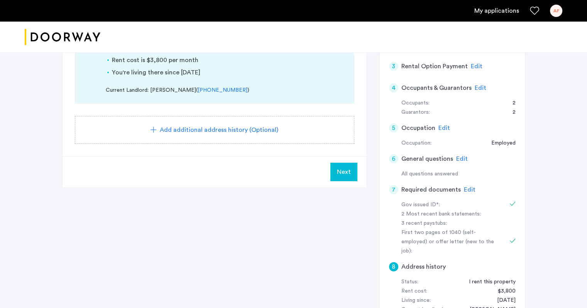
click at [347, 174] on span "Next" at bounding box center [344, 172] width 14 height 9
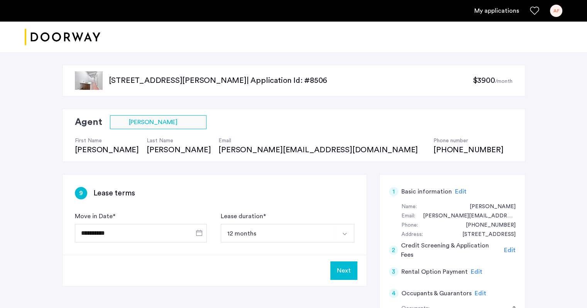
click at [476, 292] on span "Edit" at bounding box center [481, 294] width 12 height 6
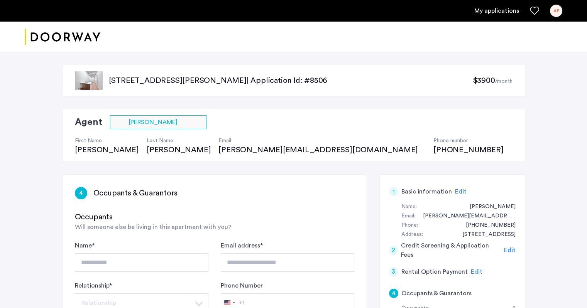
scroll to position [167, 0]
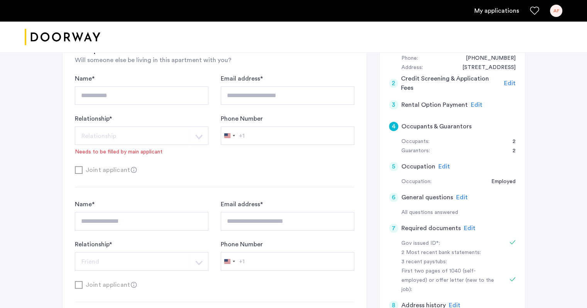
click at [476, 105] on span "Edit" at bounding box center [477, 105] width 12 height 6
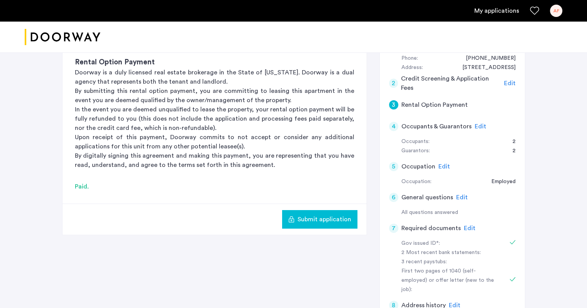
click at [312, 220] on span "Submit application" at bounding box center [325, 219] width 54 height 9
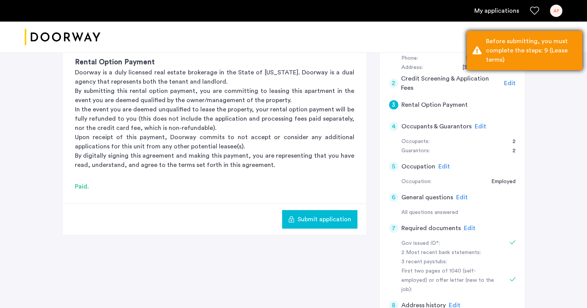
click at [553, 51] on div "Before submitting, you must complete the steps: 9 (Lease terms)" at bounding box center [531, 51] width 91 height 28
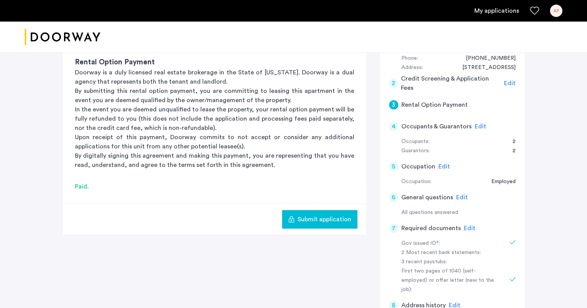
scroll to position [335, 0]
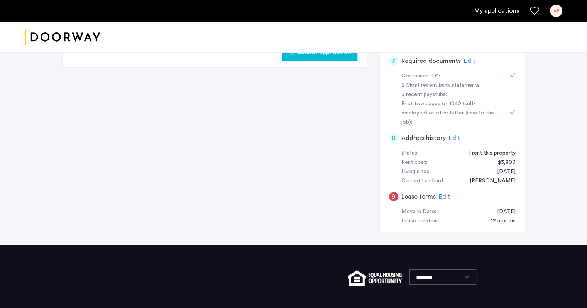
click at [444, 194] on span "Edit" at bounding box center [445, 197] width 12 height 6
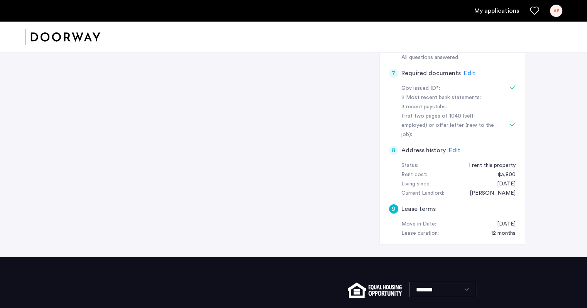
scroll to position [167, 0]
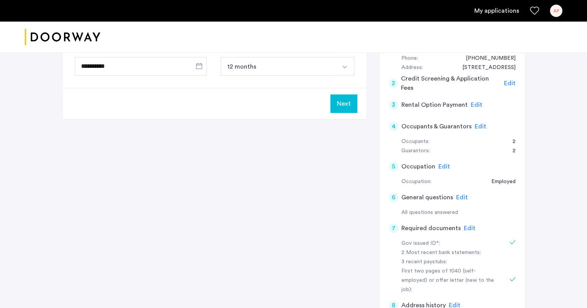
click at [343, 101] on button "Next" at bounding box center [343, 104] width 27 height 19
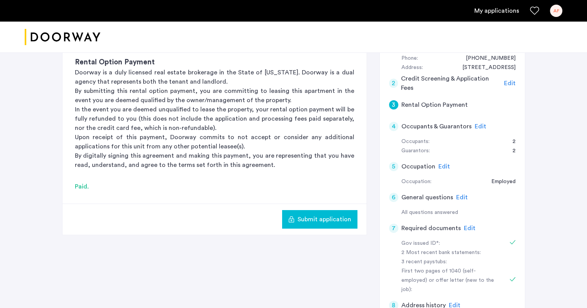
scroll to position [0, 0]
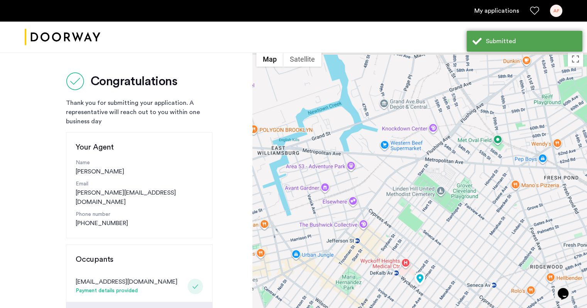
scroll to position [172, 0]
